Goal: Task Accomplishment & Management: Use online tool/utility

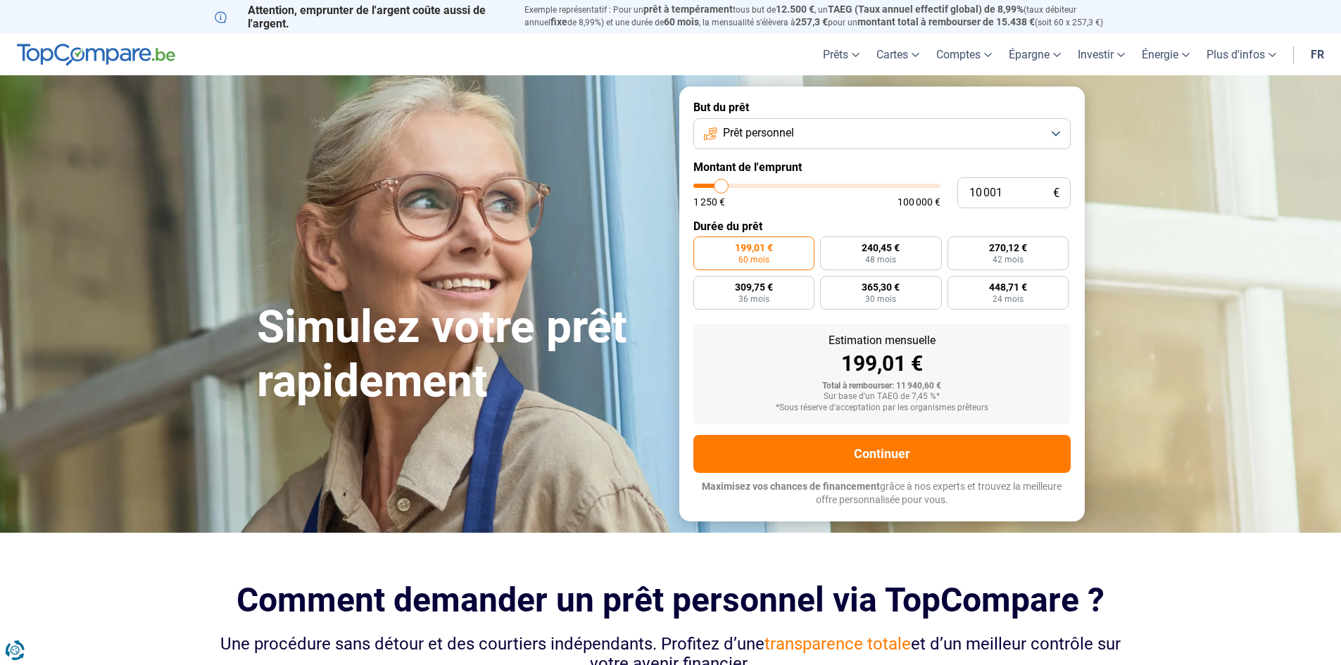
type input "13 000"
type input "13000"
type input "17 750"
type input "17750"
type input "24 500"
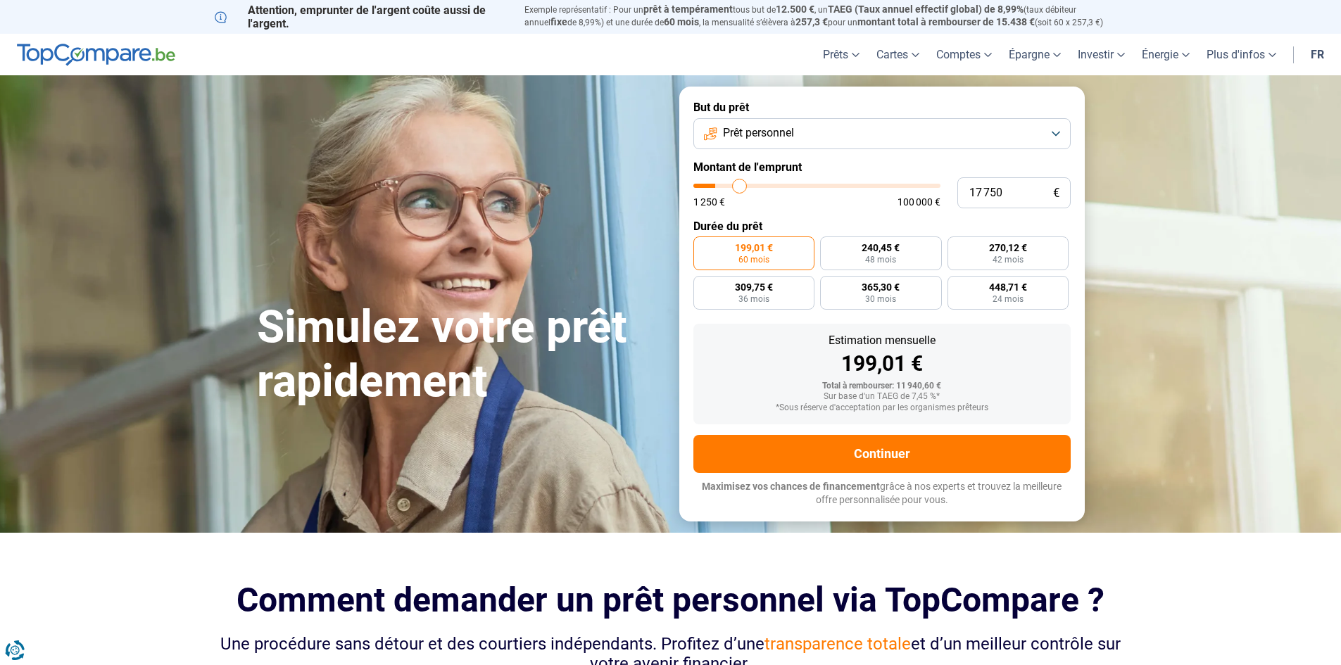
type input "24500"
type input "32 250"
type input "32250"
type input "41 000"
type input "41000"
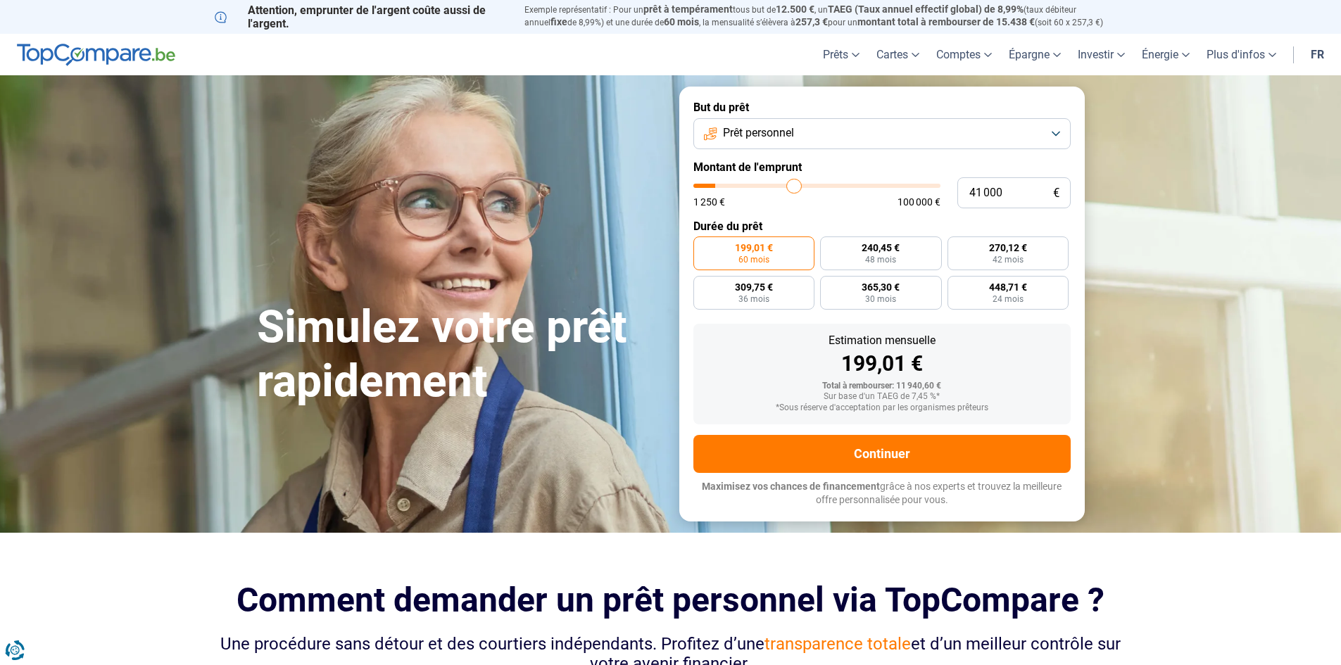
type input "50 000"
type input "50000"
type input "58 000"
type input "58000"
type input "66 500"
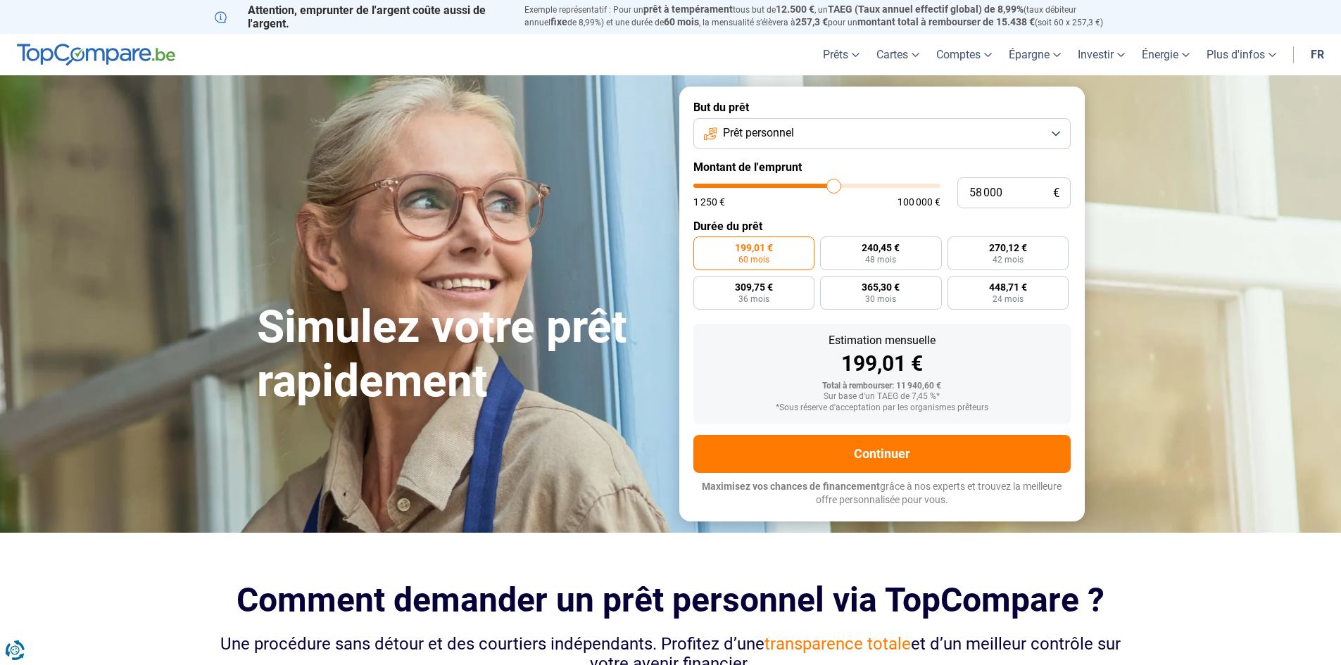
type input "66500"
type input "68 750"
type input "68750"
type input "69 750"
type input "69750"
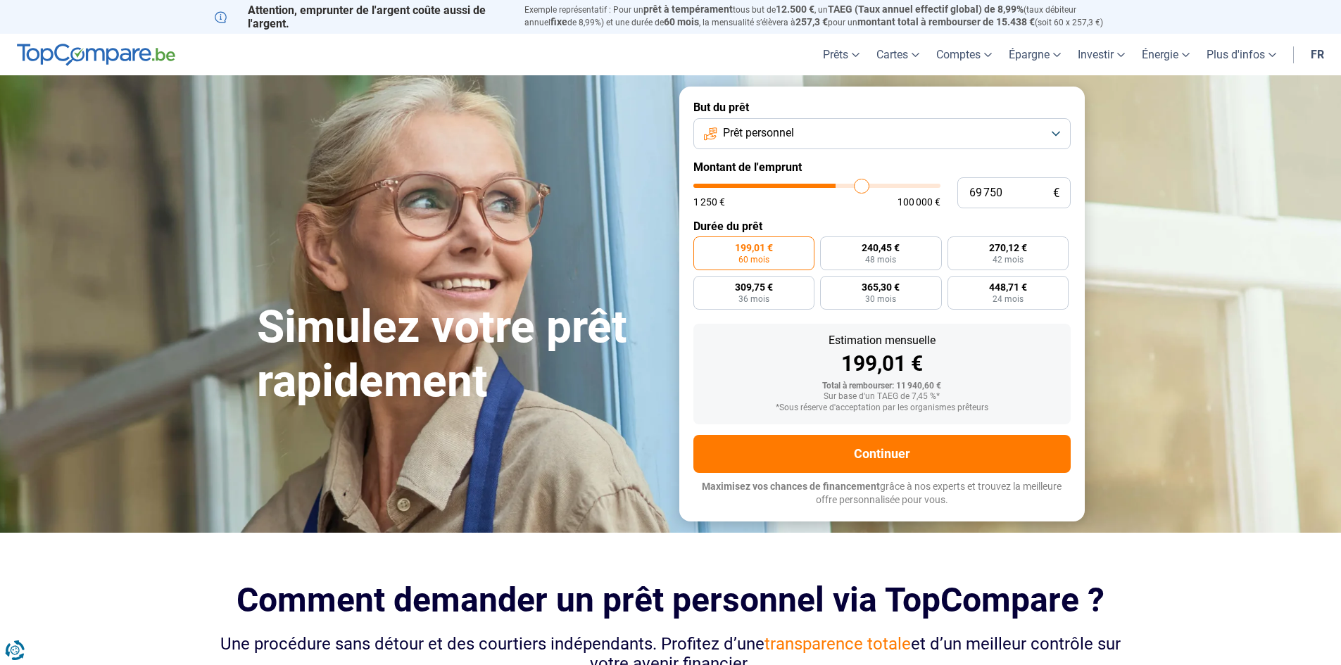
type input "71 000"
type input "71000"
type input "71 750"
type input "71750"
type input "72 000"
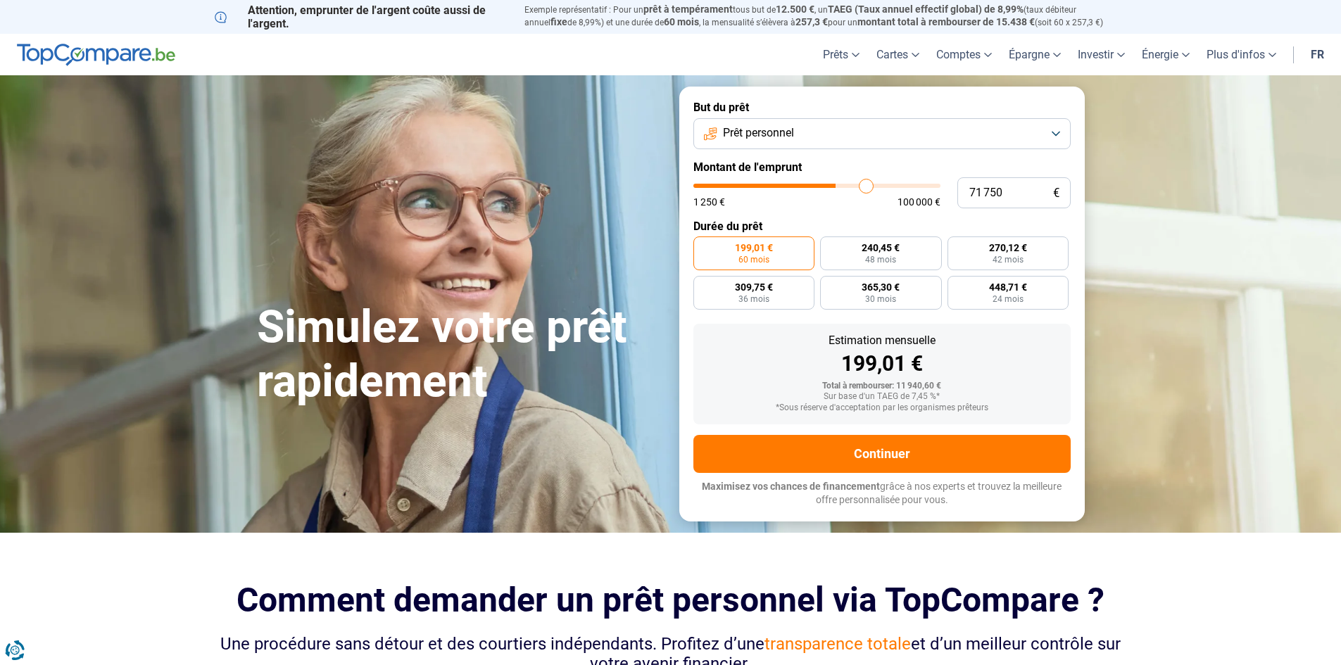
type input "72000"
type input "72 500"
type input "72500"
type input "73 750"
type input "73750"
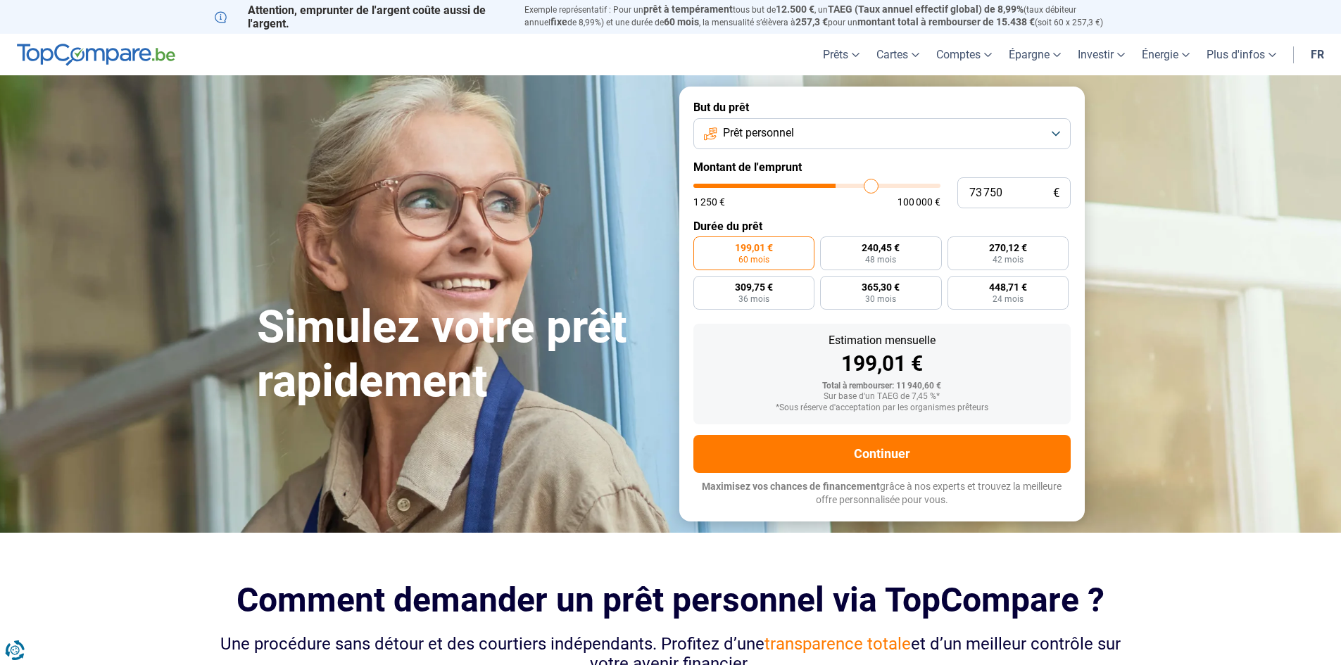
type input "75 750"
type input "75750"
type input "78 000"
type input "78000"
type input "80 000"
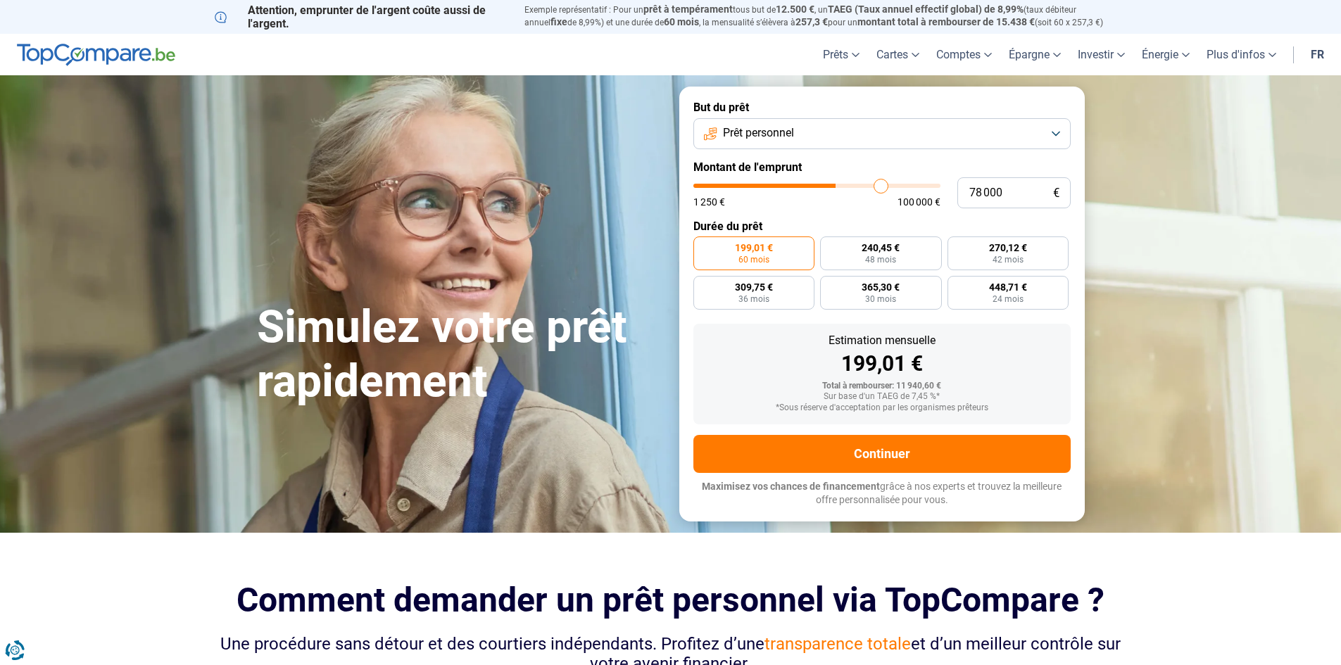
type input "80000"
type input "82 750"
type input "82750"
type input "84 000"
type input "84000"
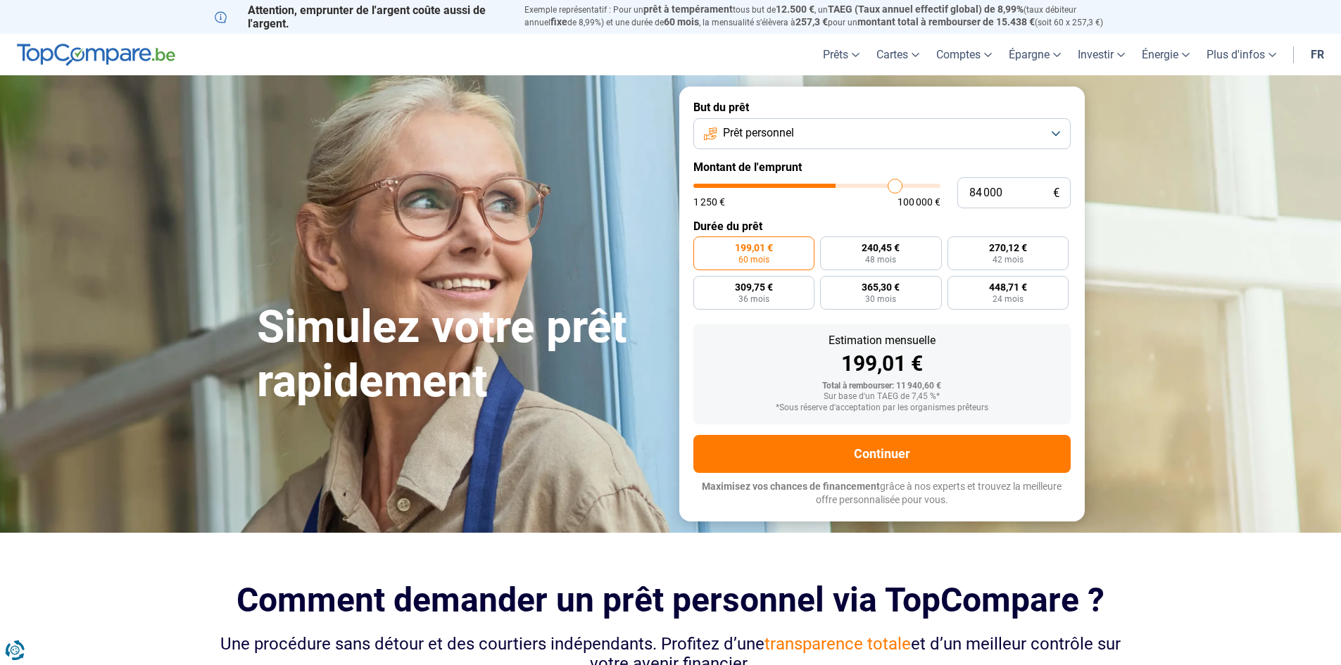
type input "85 000"
type input "85000"
type input "86 000"
type input "86000"
type input "86 750"
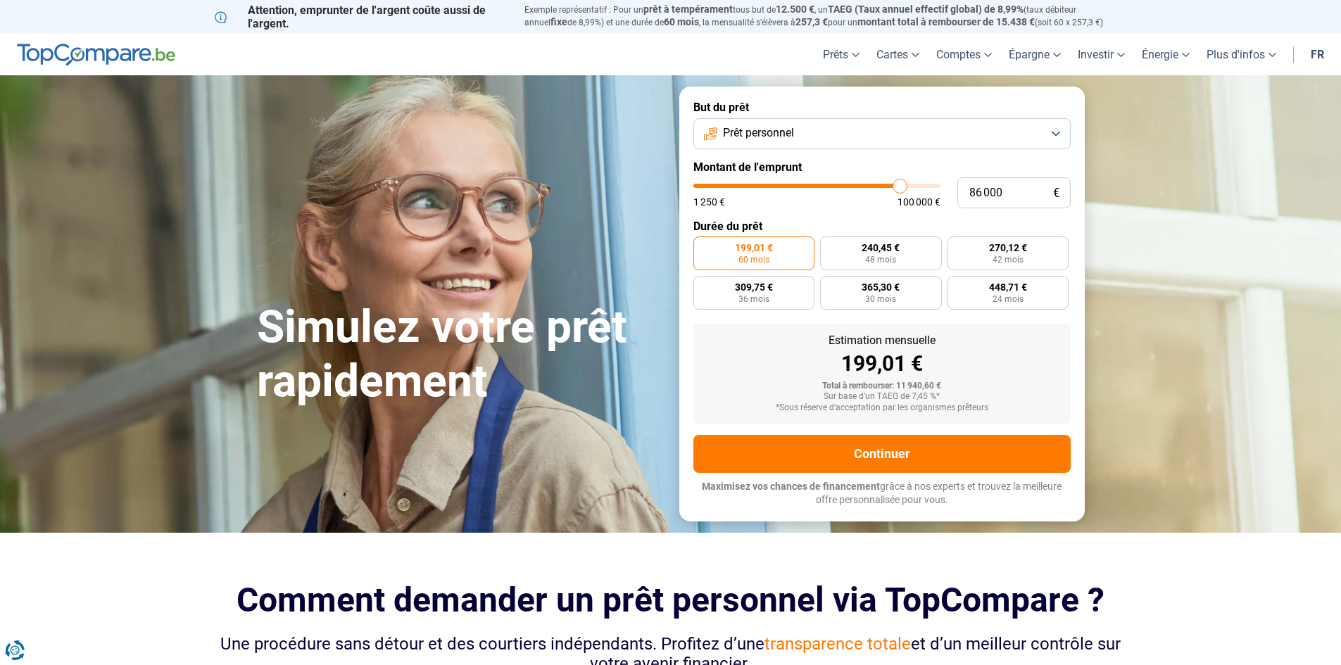
type input "86750"
type input "87 250"
type input "87250"
type input "88 500"
type input "88500"
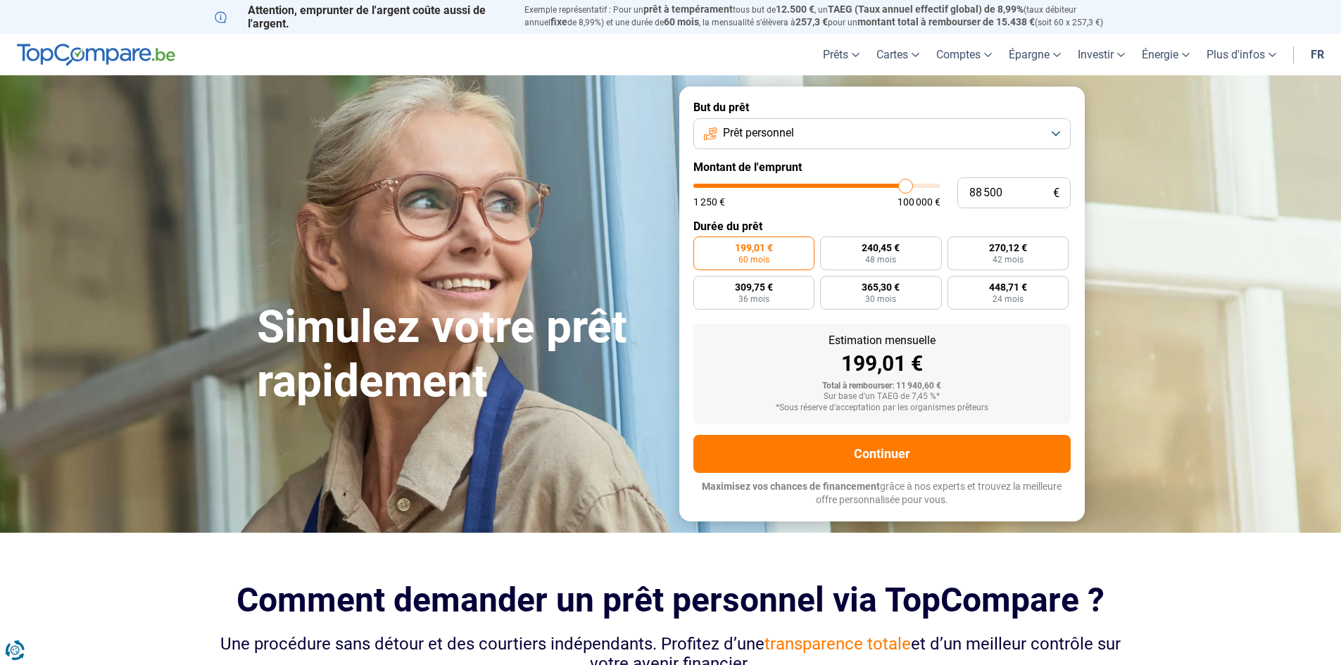
type input "90 250"
type input "90250"
type input "92 500"
type input "92500"
type input "94 750"
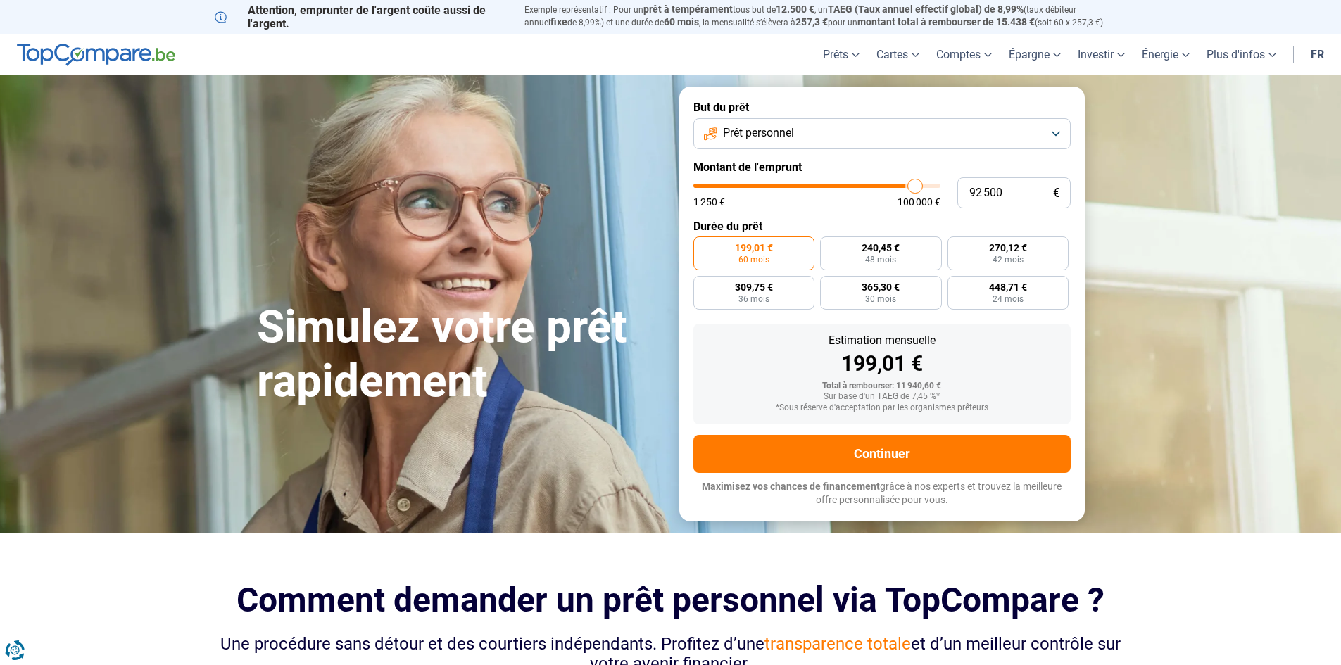
type input "94750"
type input "96 500"
type input "96500"
type input "97 250"
type input "97250"
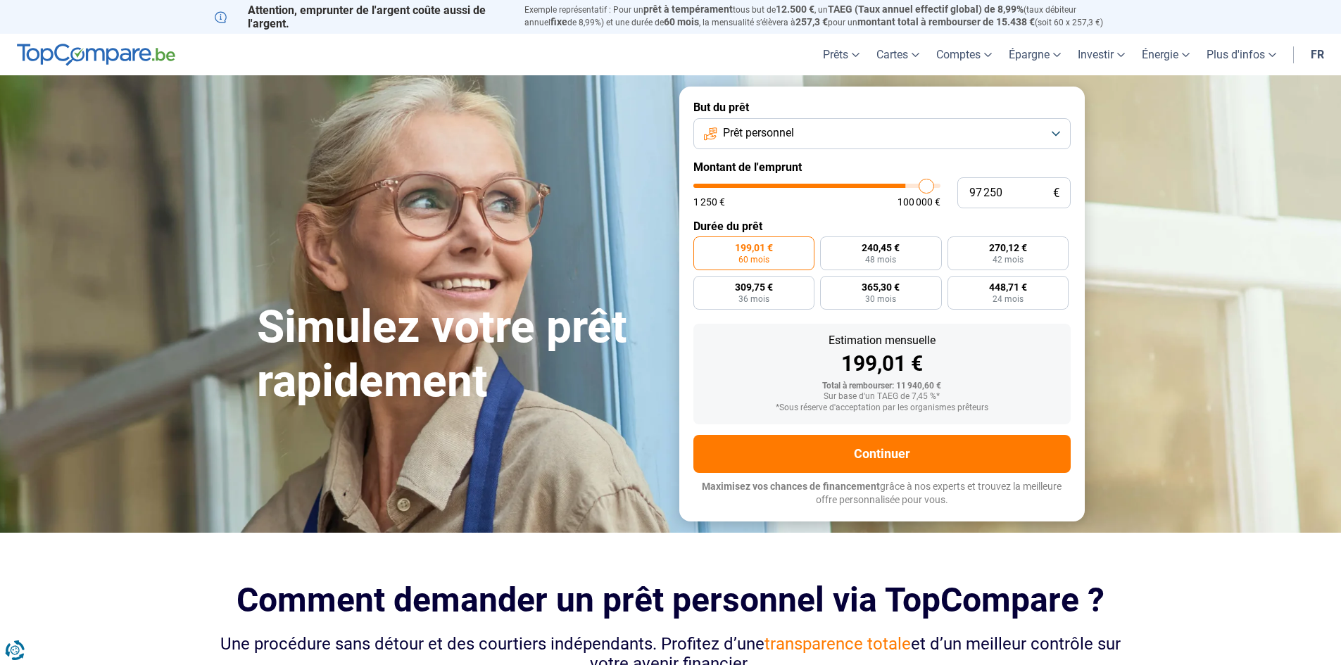
type input "97 500"
type input "97500"
type input "97 750"
type input "97750"
type input "98 750"
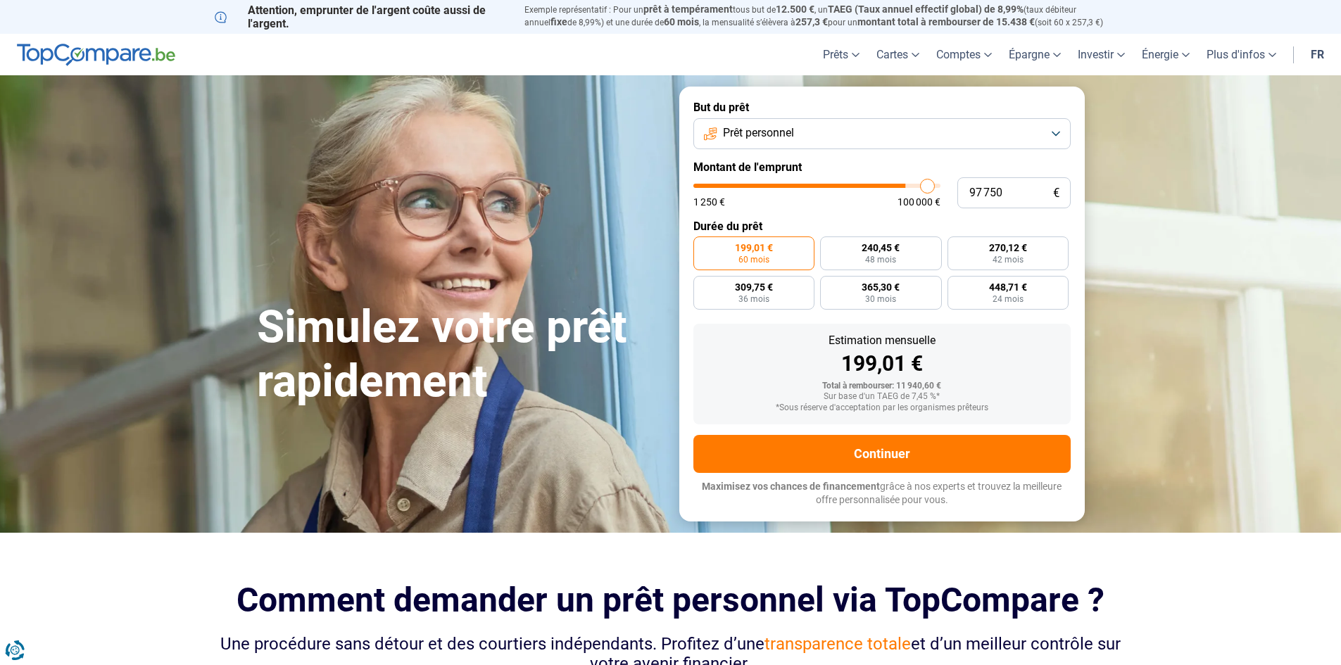
type input "98750"
type input "99 250"
type input "99250"
type input "99 500"
type input "99500"
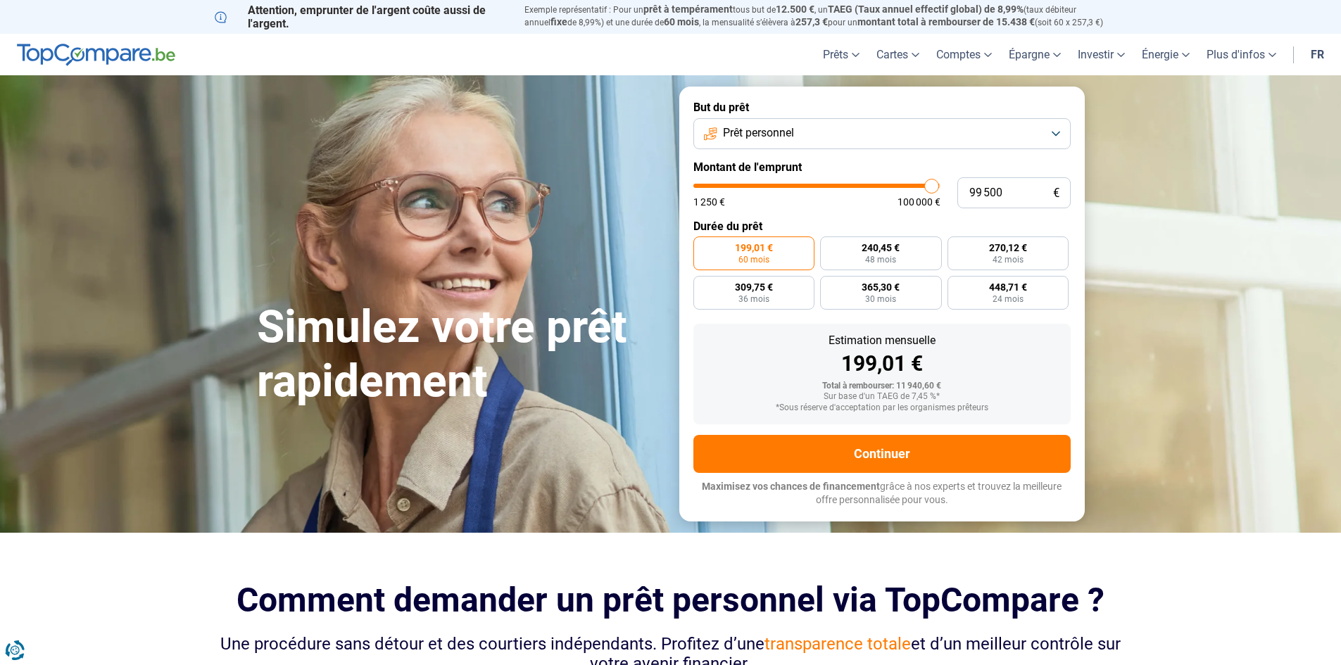
type input "100 000"
drag, startPoint x: 722, startPoint y: 181, endPoint x: 941, endPoint y: 189, distance: 219.0
type input "100000"
click at [940, 188] on input "range" at bounding box center [816, 186] width 247 height 4
radio input "false"
